Goal: Task Accomplishment & Management: Use online tool/utility

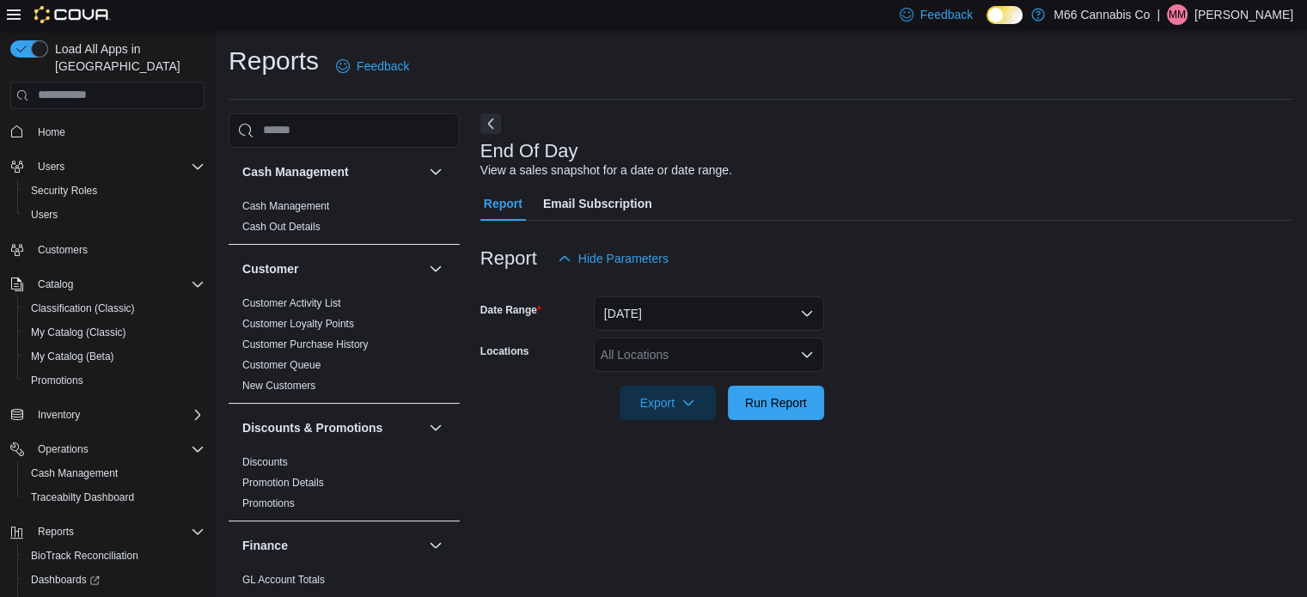
scroll to position [11, 0]
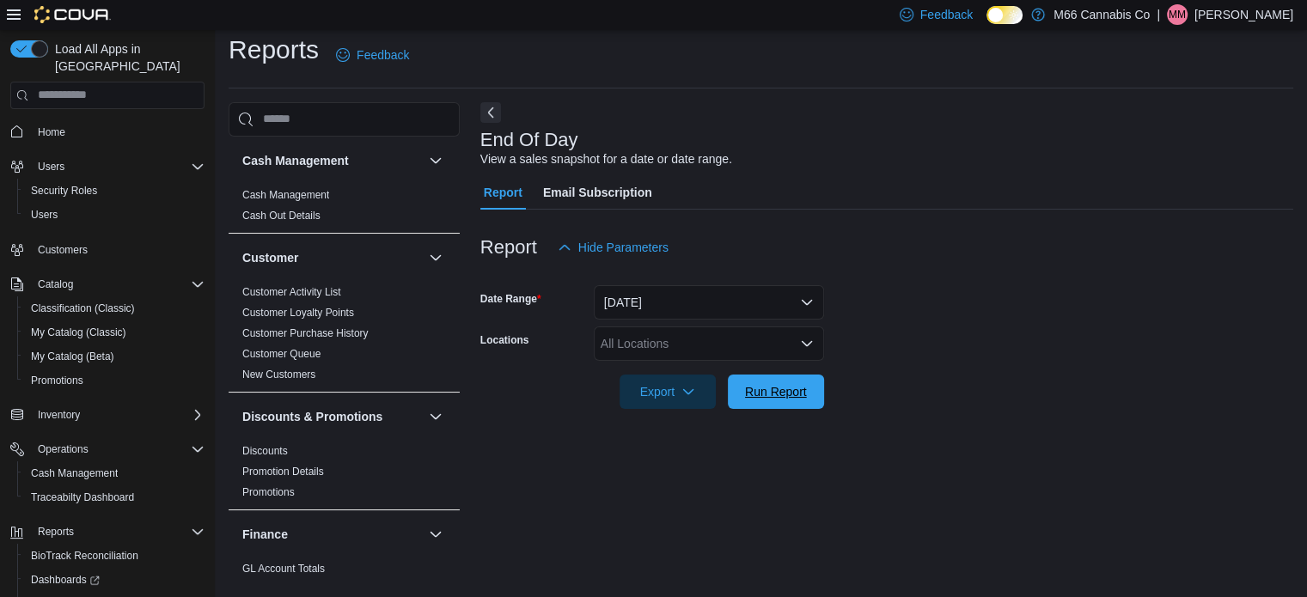
click at [784, 380] on span "Run Report" at bounding box center [776, 392] width 76 height 34
